Goal: Information Seeking & Learning: Learn about a topic

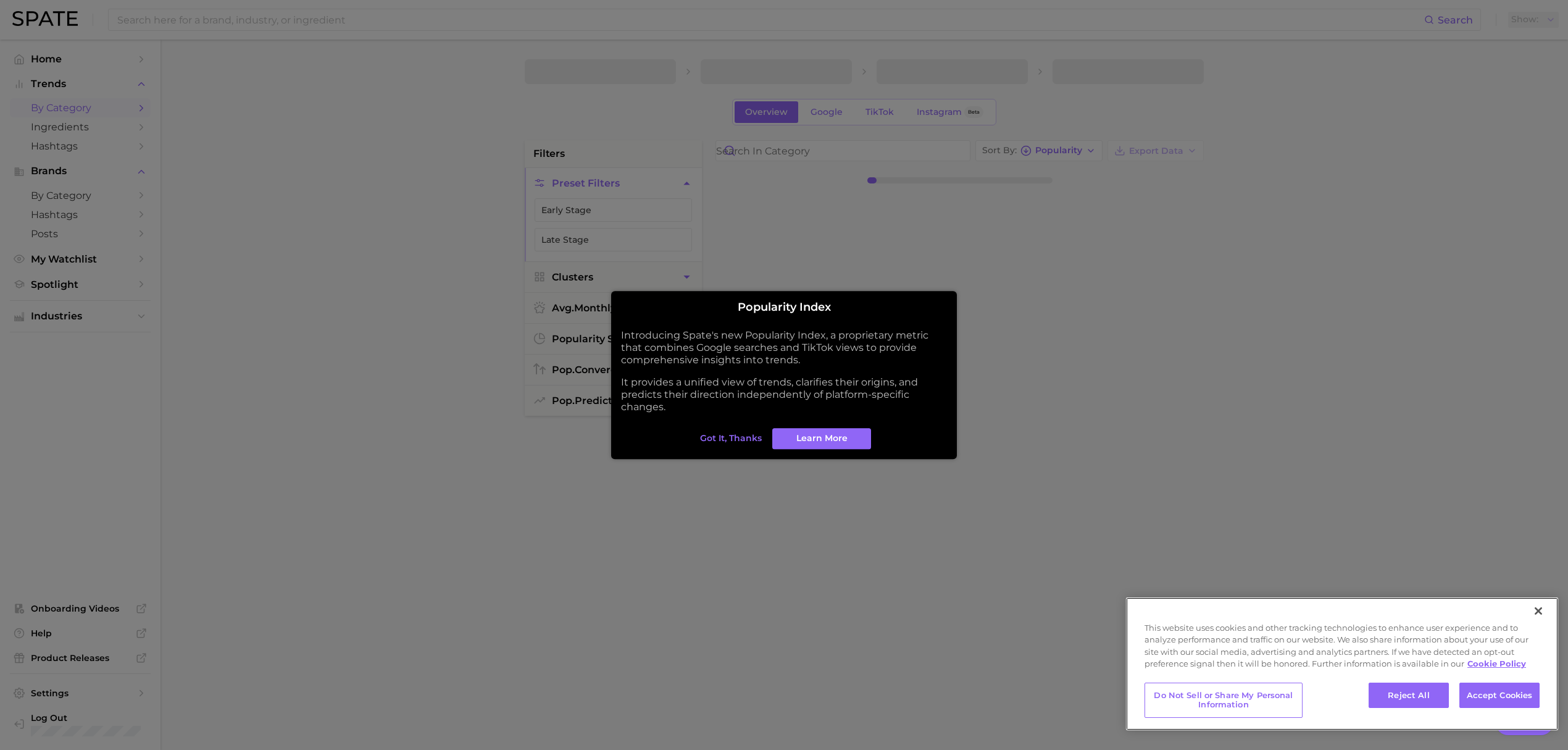
type textarea "x"
click at [1483, 688] on button "Accept Cookies" at bounding box center [1499, 695] width 81 height 26
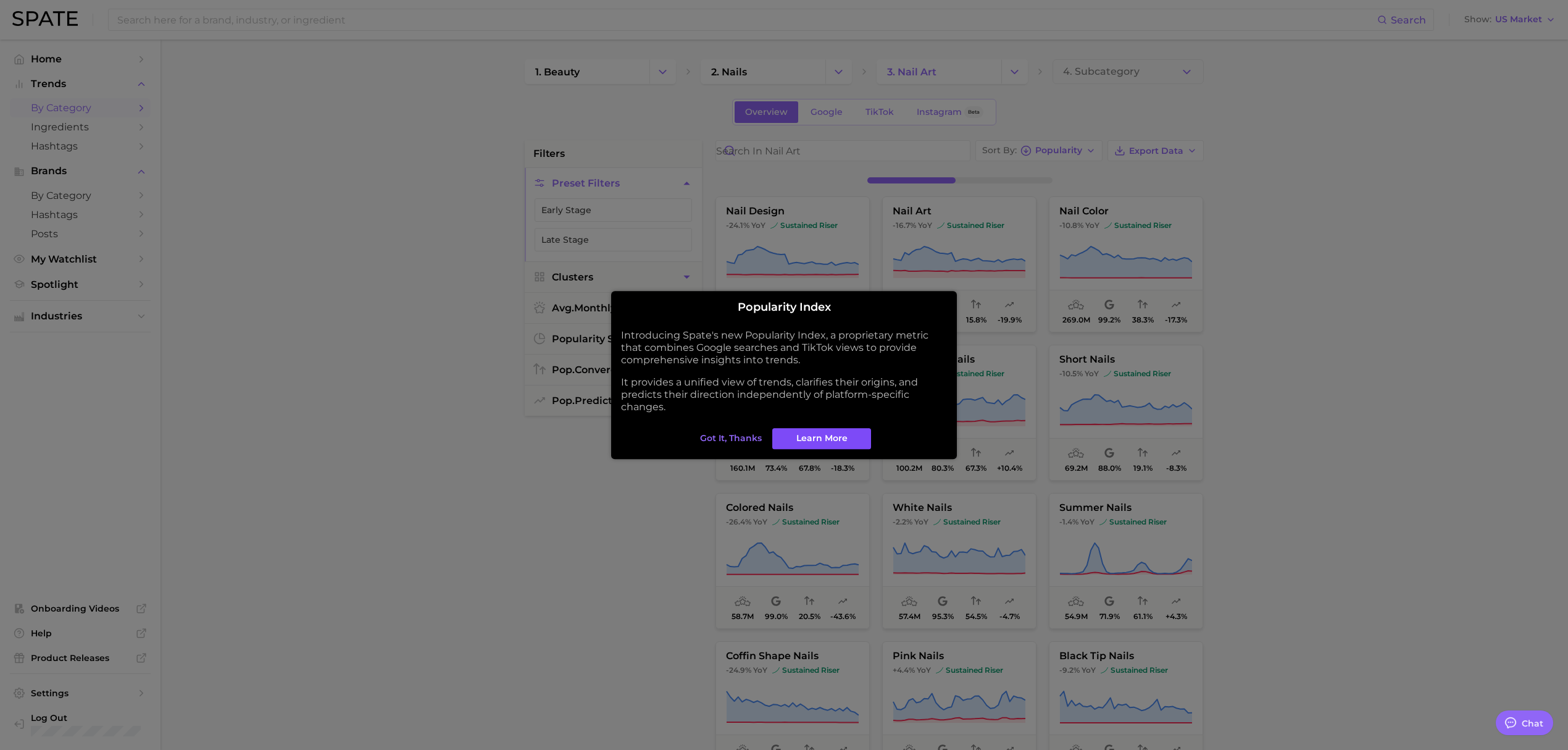
click at [838, 435] on span "Learn More" at bounding box center [821, 438] width 51 height 10
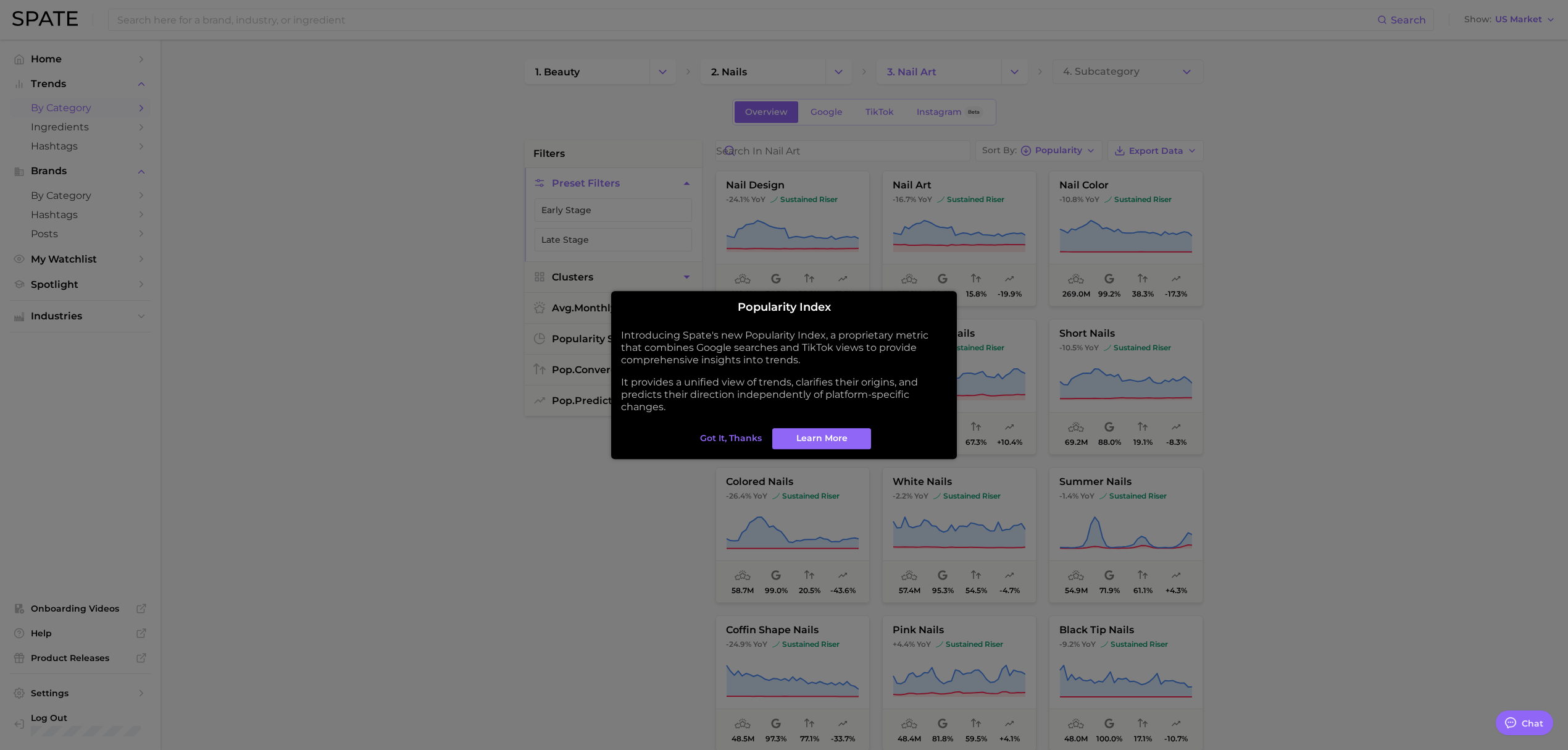
drag, startPoint x: 744, startPoint y: 434, endPoint x: 598, endPoint y: 457, distance: 147.8
click at [742, 433] on span "Got it, thanks" at bounding box center [731, 438] width 62 height 10
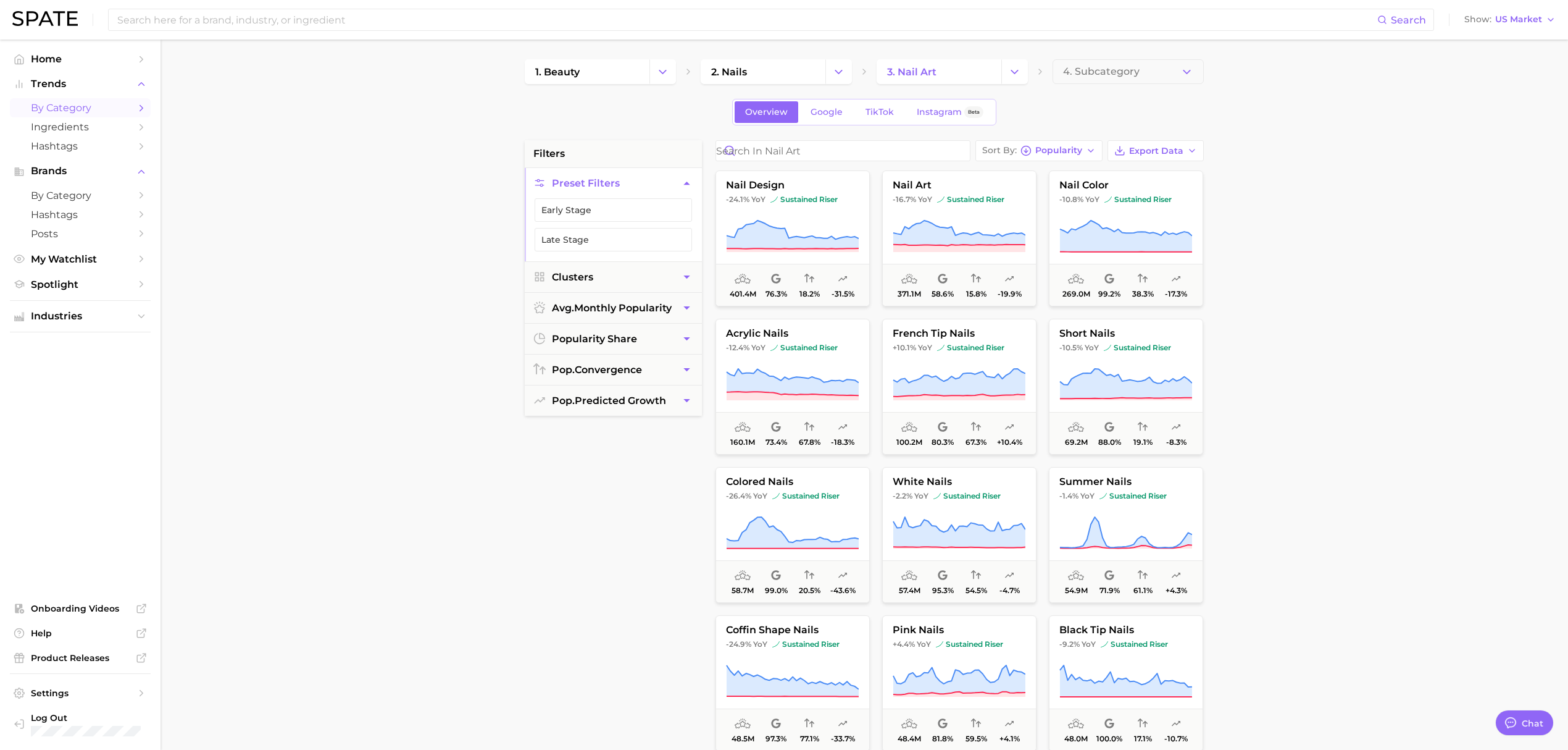
click at [85, 115] on link "by Category" at bounding box center [80, 108] width 141 height 19
click at [841, 65] on button "Change Category" at bounding box center [839, 71] width 27 height 24
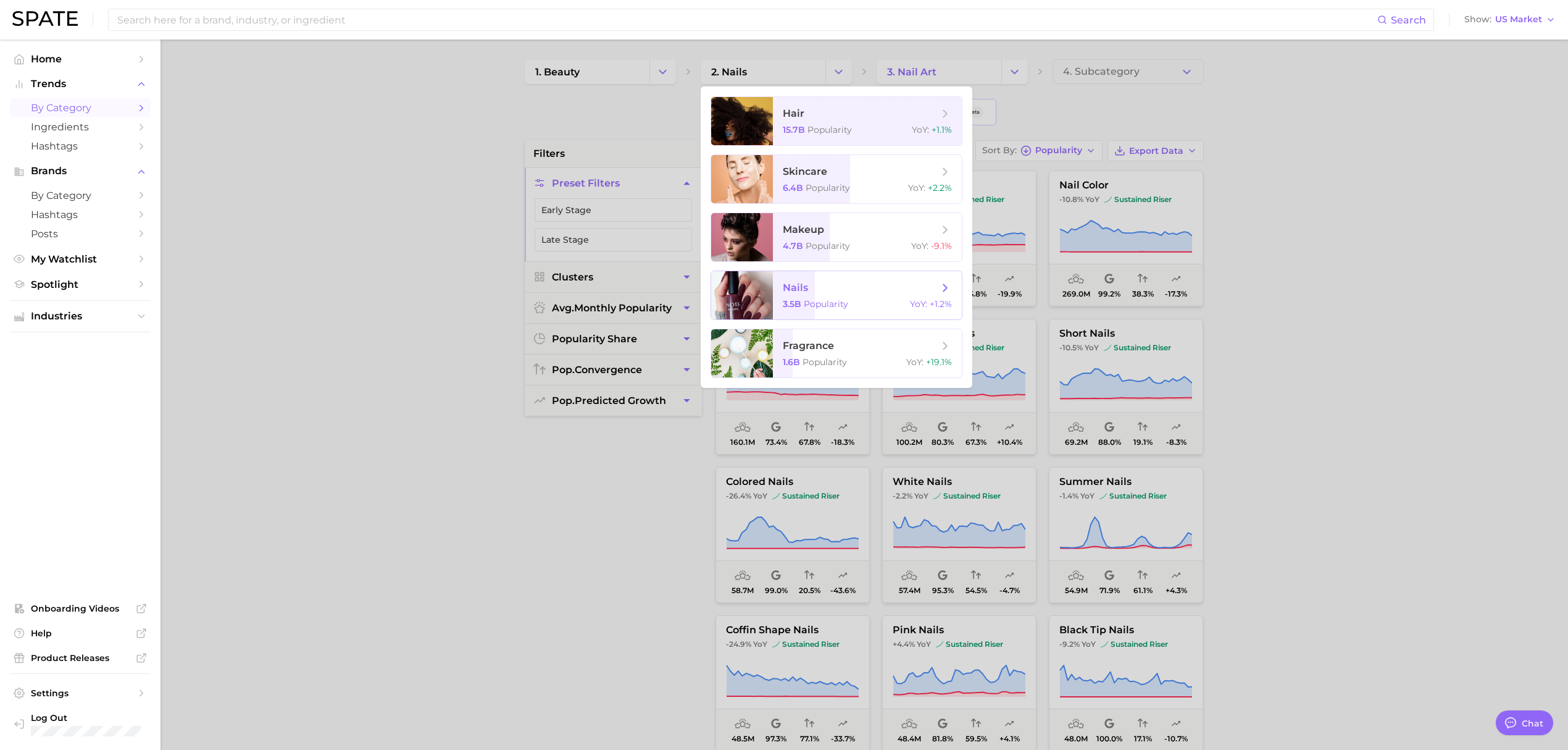
click at [813, 297] on span "nails 3.5b Popularity YoY : +1.2%" at bounding box center [868, 295] width 189 height 48
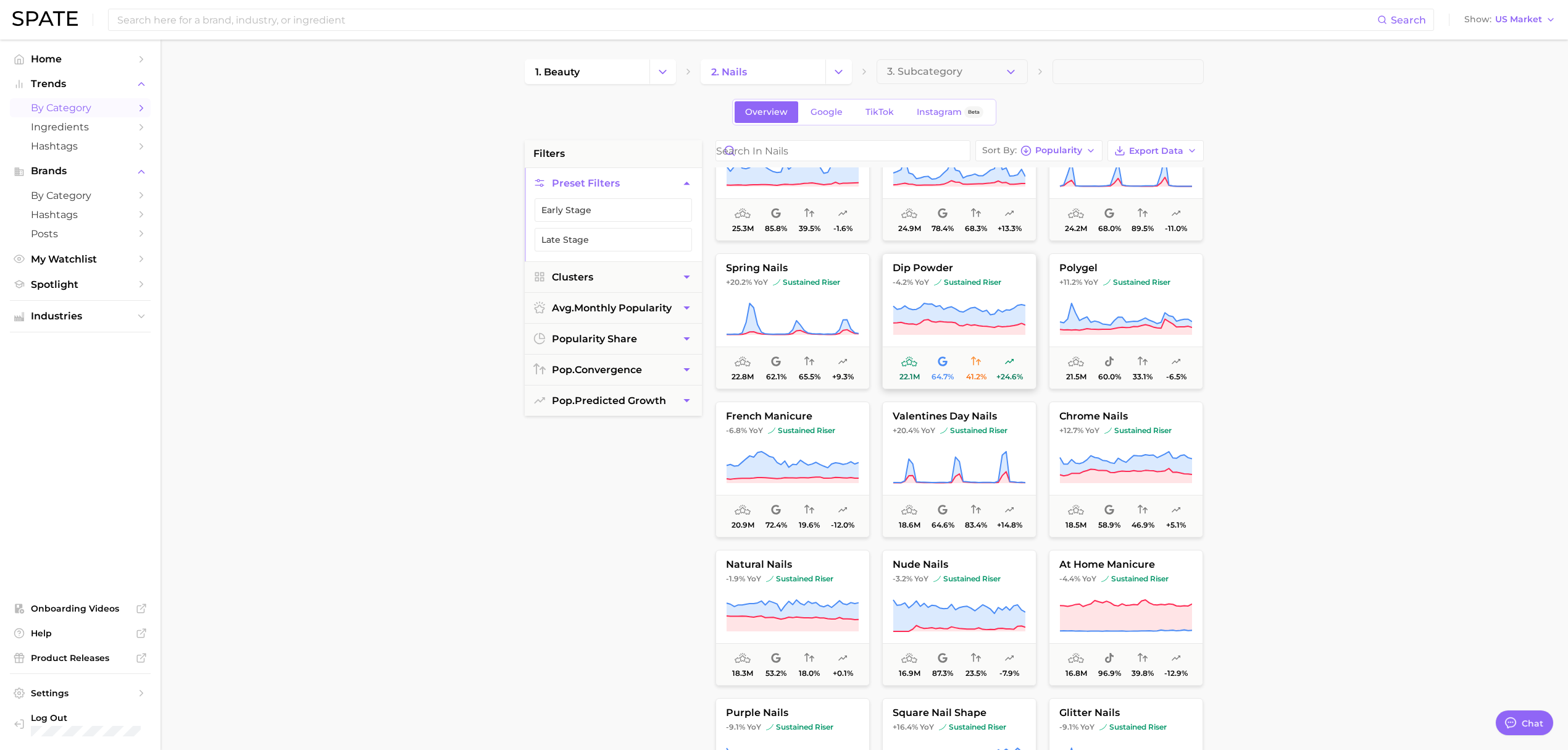
click at [914, 302] on icon at bounding box center [959, 319] width 133 height 35
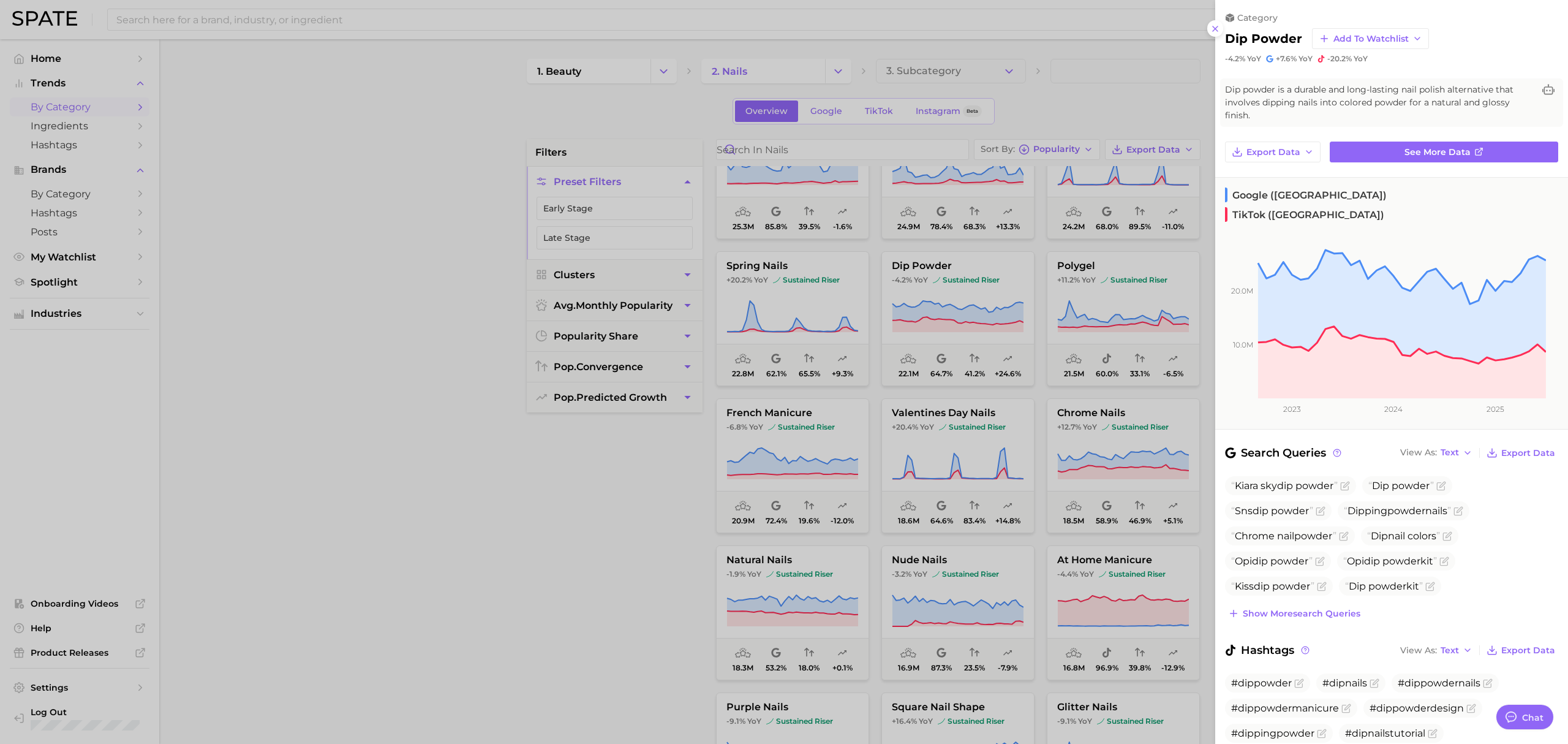
click at [336, 195] on div at bounding box center [784, 372] width 1568 height 744
